Goal: Entertainment & Leisure: Browse casually

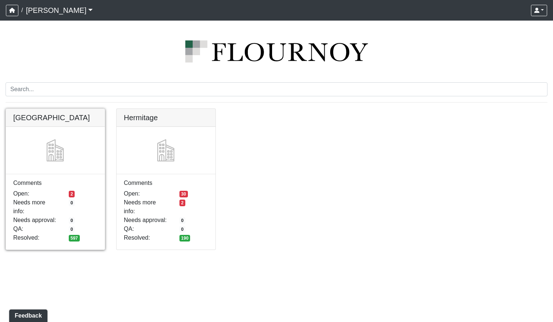
click at [76, 109] on link at bounding box center [55, 109] width 99 height 0
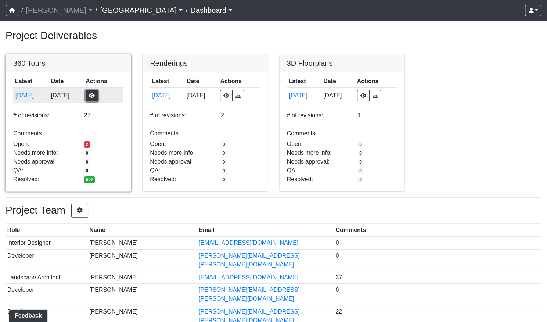
click at [98, 96] on button "button" at bounding box center [92, 95] width 12 height 11
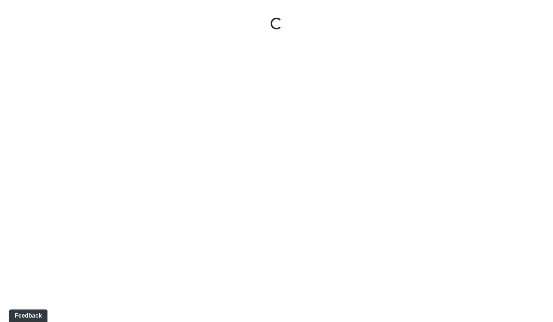
select select "gontoaMErPAtzSBVXh4ptW"
select select "h3ebyGk32eUmSzz99H473o"
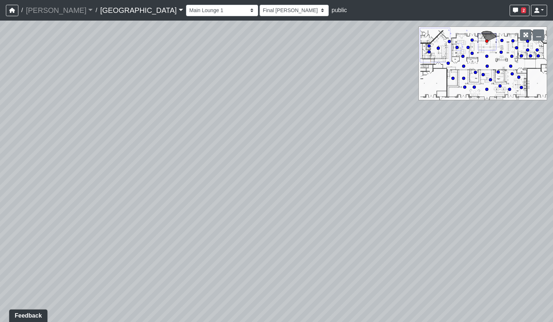
drag, startPoint x: 307, startPoint y: 200, endPoint x: 127, endPoint y: 198, distance: 180.2
click at [153, 190] on div "Loading... Pool Courtyard Entry 1 Loading... Main Lounge 2 Loading... Pool Cour…" at bounding box center [276, 171] width 553 height 301
drag, startPoint x: 332, startPoint y: 239, endPoint x: 195, endPoint y: 118, distance: 182.6
click at [190, 116] on div "Loading... Pool Courtyard Entry 1 Loading... Main Lounge 2 Loading... Pool Cour…" at bounding box center [276, 171] width 553 height 301
drag, startPoint x: 284, startPoint y: 119, endPoint x: 189, endPoint y: 203, distance: 126.6
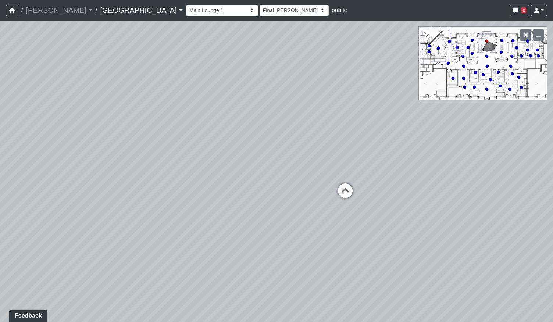
click at [189, 203] on div "Loading... Pool Courtyard Entry 1 Loading... Main Lounge 2 Loading... Pool Cour…" at bounding box center [276, 171] width 553 height 301
drag, startPoint x: 272, startPoint y: 153, endPoint x: 135, endPoint y: 172, distance: 138.2
click at [135, 172] on div "Loading... Pool Courtyard Entry 1 Loading... Main Lounge 2 Loading... Pool Cour…" at bounding box center [276, 171] width 553 height 301
drag, startPoint x: 147, startPoint y: 187, endPoint x: 256, endPoint y: 193, distance: 109.3
click at [256, 193] on div "Loading... Pool Courtyard Entry 1 Loading... Main Lounge 2 Loading... Pool Cour…" at bounding box center [276, 171] width 553 height 301
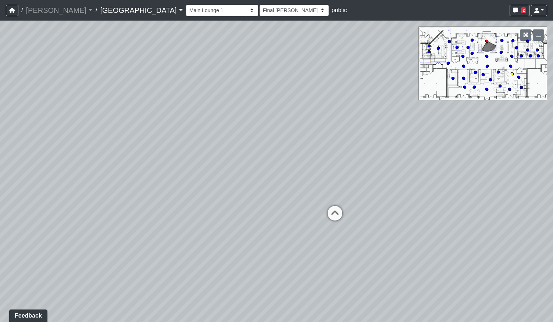
click at [512, 74] on circle at bounding box center [512, 73] width 3 height 3
select select "n38L2KYfbFjaaXXsEc1LNY"
select select "h3ebyGk32eUmSzz99H473o"
drag, startPoint x: 433, startPoint y: 200, endPoint x: 184, endPoint y: 183, distance: 250.1
click at [184, 183] on div "Loading... Pool Courtyard Entry 1 Loading... Main Lounge 2 Loading... Pool Cour…" at bounding box center [276, 171] width 553 height 301
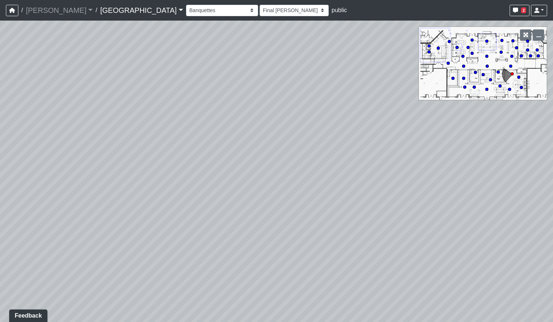
drag, startPoint x: 289, startPoint y: 212, endPoint x: 254, endPoint y: 210, distance: 34.6
click at [254, 210] on div "Loading... Pool Courtyard Entry 1 Loading... Main Lounge 2 Loading... Pool Cour…" at bounding box center [276, 171] width 553 height 301
